Goal: Task Accomplishment & Management: Manage account settings

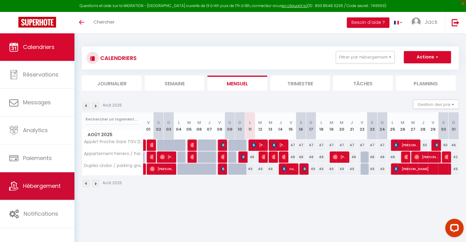
click at [34, 190] on span "Hébergement" at bounding box center [42, 186] width 38 height 8
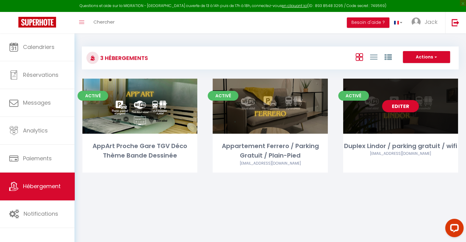
click at [387, 111] on link "Editer" at bounding box center [400, 106] width 37 height 12
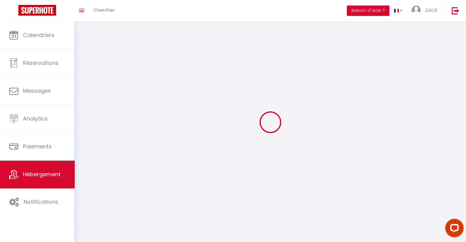
select select
select select "28"
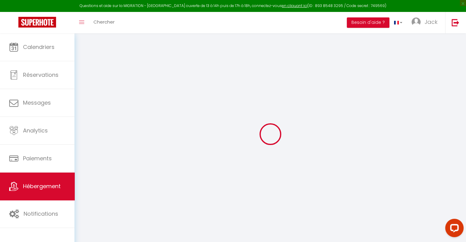
select select
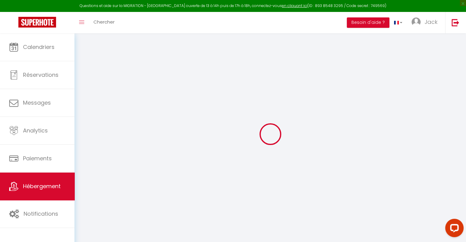
select select
checkbox input "false"
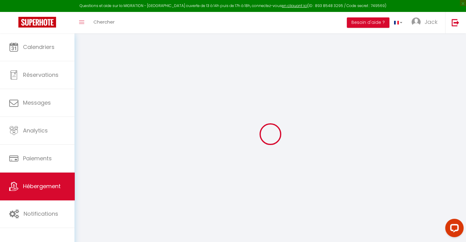
select select
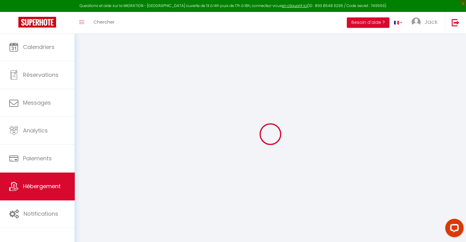
select select
checkbox input "false"
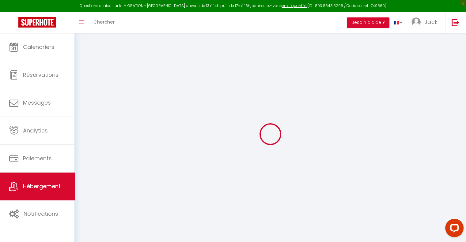
checkbox input "false"
select select
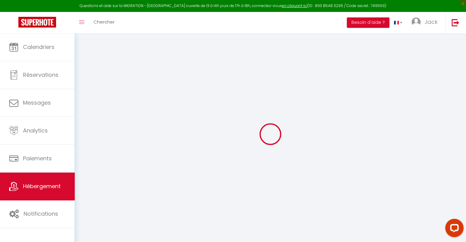
select select
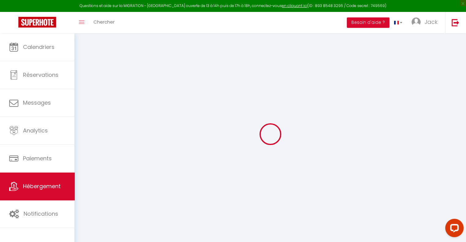
checkbox input "false"
select select
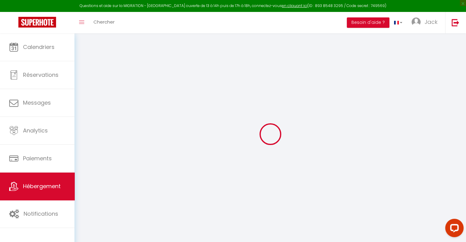
select select
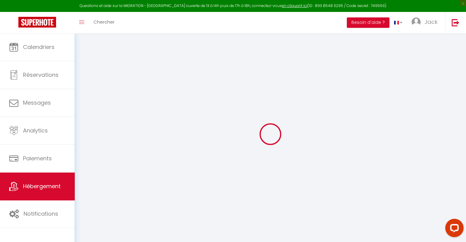
select select
checkbox input "false"
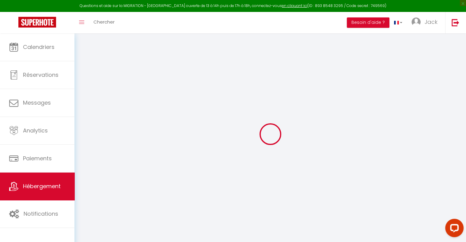
checkbox input "false"
select select
type input "Duplex Lindor / parking gratuit / wifi"
type input "[PERSON_NAME]"
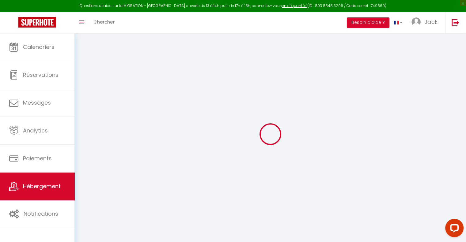
type input "35"
type input "19"
type input "35"
type input "5"
type input "4"
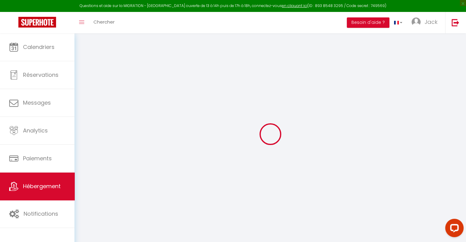
type input "150"
select select
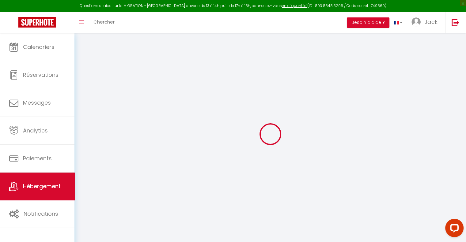
select select
type input "[STREET_ADDRESS]"
type input "16006"
type input "[GEOGRAPHIC_DATA]"
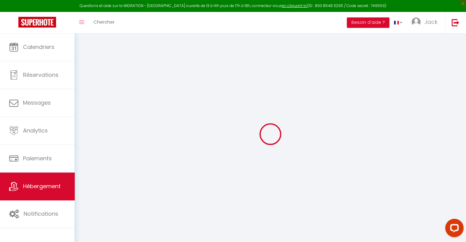
type input "[EMAIL_ADDRESS][DOMAIN_NAME]"
select select "7792"
checkbox input "true"
checkbox input "false"
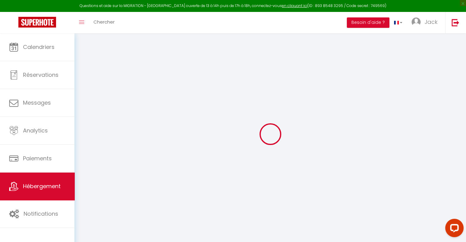
checkbox input "false"
radio input "true"
type input "0"
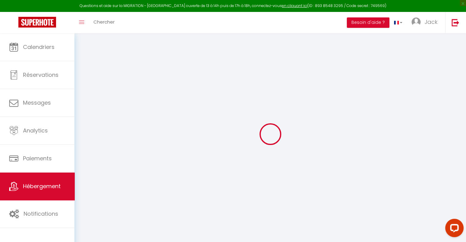
type input "0"
select select
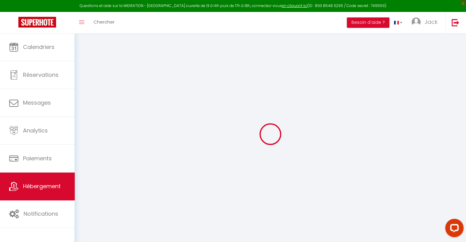
select select
checkbox input "true"
checkbox input "false"
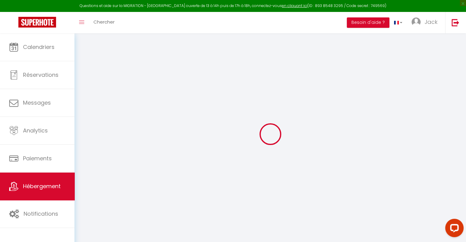
checkbox input "false"
select select
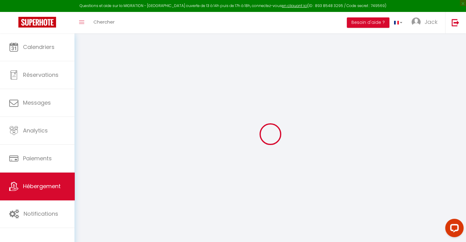
select select
checkbox input "true"
checkbox input "false"
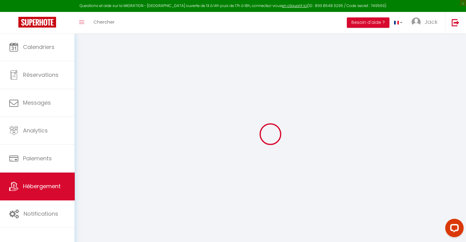
checkbox input "false"
checkbox input "true"
checkbox input "false"
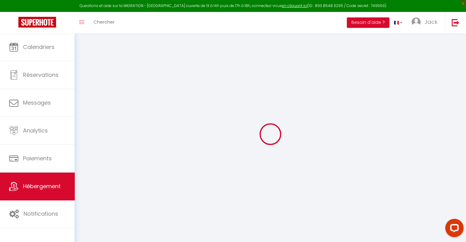
select select "18:00"
select select "21:00"
select select "10:00"
select select "60"
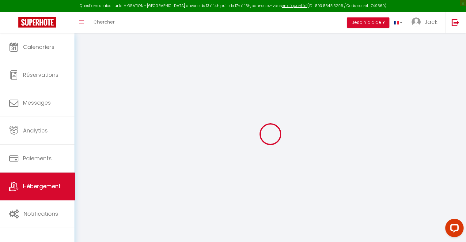
select select "20:00"
checkbox input "true"
checkbox input "false"
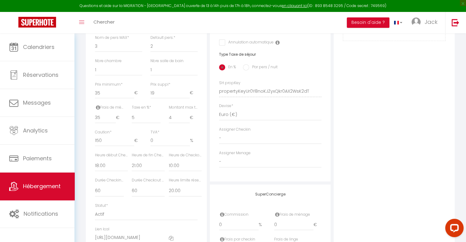
scroll to position [245, 0]
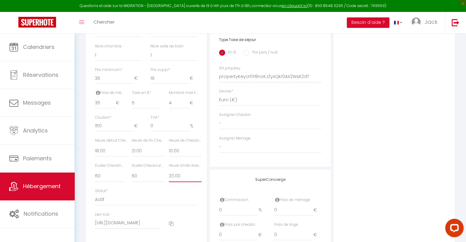
click at [172, 181] on select "Pas de limite 01:00 02:00 03:00 04:00 05:00 06:00 07:00 08:00 09:00 10:00 11:00…" at bounding box center [185, 177] width 33 height 12
click at [169, 175] on select "Pas de limite 01:00 02:00 03:00 04:00 05:00 06:00 07:00 08:00 09:00 10:00 11:00…" at bounding box center [185, 177] width 33 height 12
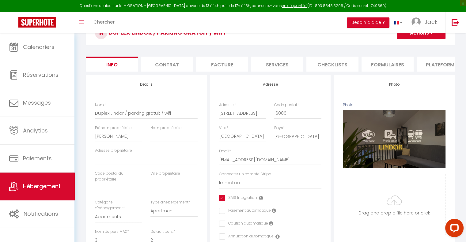
scroll to position [31, 0]
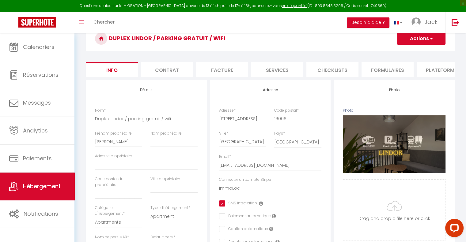
click at [407, 42] on button "Actions" at bounding box center [421, 38] width 48 height 12
click at [401, 51] on input "Enregistrer" at bounding box center [397, 52] width 23 height 6
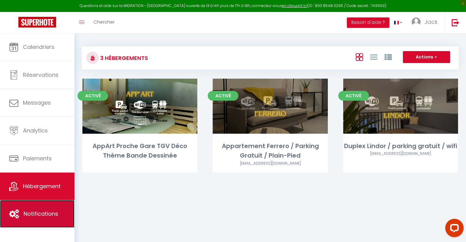
click at [31, 216] on span "Notifications" at bounding box center [41, 214] width 35 height 8
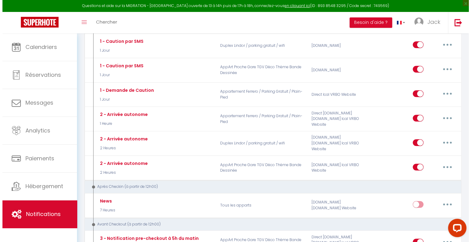
scroll to position [398, 0]
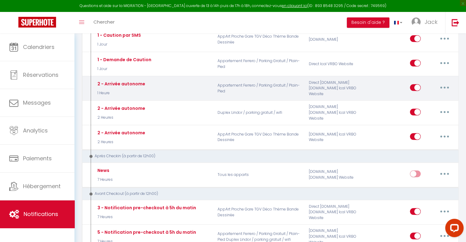
click at [447, 83] on button "button" at bounding box center [444, 88] width 17 height 10
click at [428, 96] on link "Editer" at bounding box center [428, 101] width 45 height 10
type input "2 - Arrivée autonome"
select select "1 Heure"
select select "if_booking_is_paid"
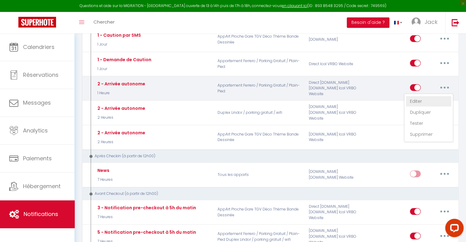
checkbox input "true"
checkbox input "false"
radio input "true"
type input "🏠 Accès à [RENTAL:NAME]"
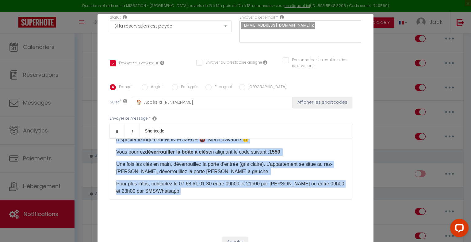
scroll to position [102, 0]
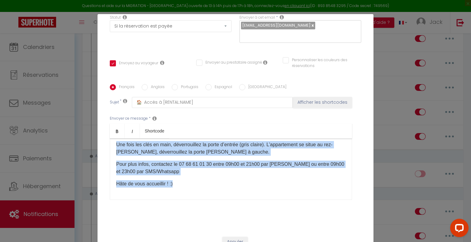
drag, startPoint x: 115, startPoint y: 139, endPoint x: 255, endPoint y: 181, distance: 146.1
click at [255, 181] on div "⏬🔽 Code d'accès 🔽⏬ Bonjour ! Aujourd'hui, le logement Ferrero sera prêt à vous …" at bounding box center [231, 169] width 242 height 61
copy div "⏬🔽 Lore i'dolor 🔽⏬ Sitamet ! Consect'adi, el seddoeiu Tempori utla etdo m aliq …"
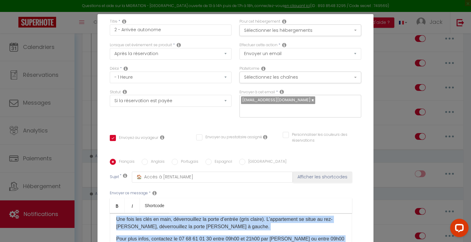
scroll to position [38, 0]
